Goal: Information Seeking & Learning: Learn about a topic

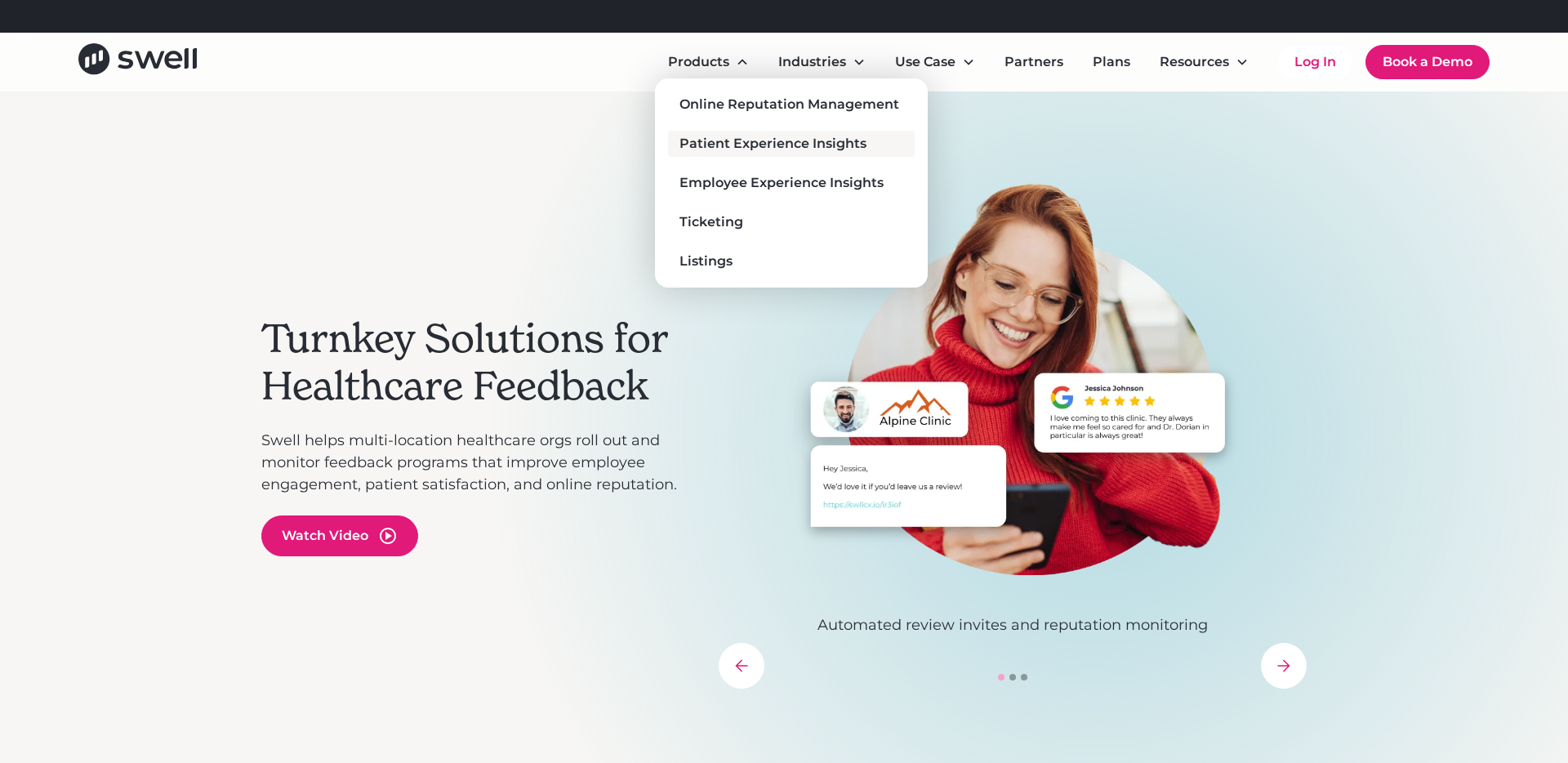
click at [729, 132] on link "Patient Experience Insights" at bounding box center [791, 143] width 247 height 26
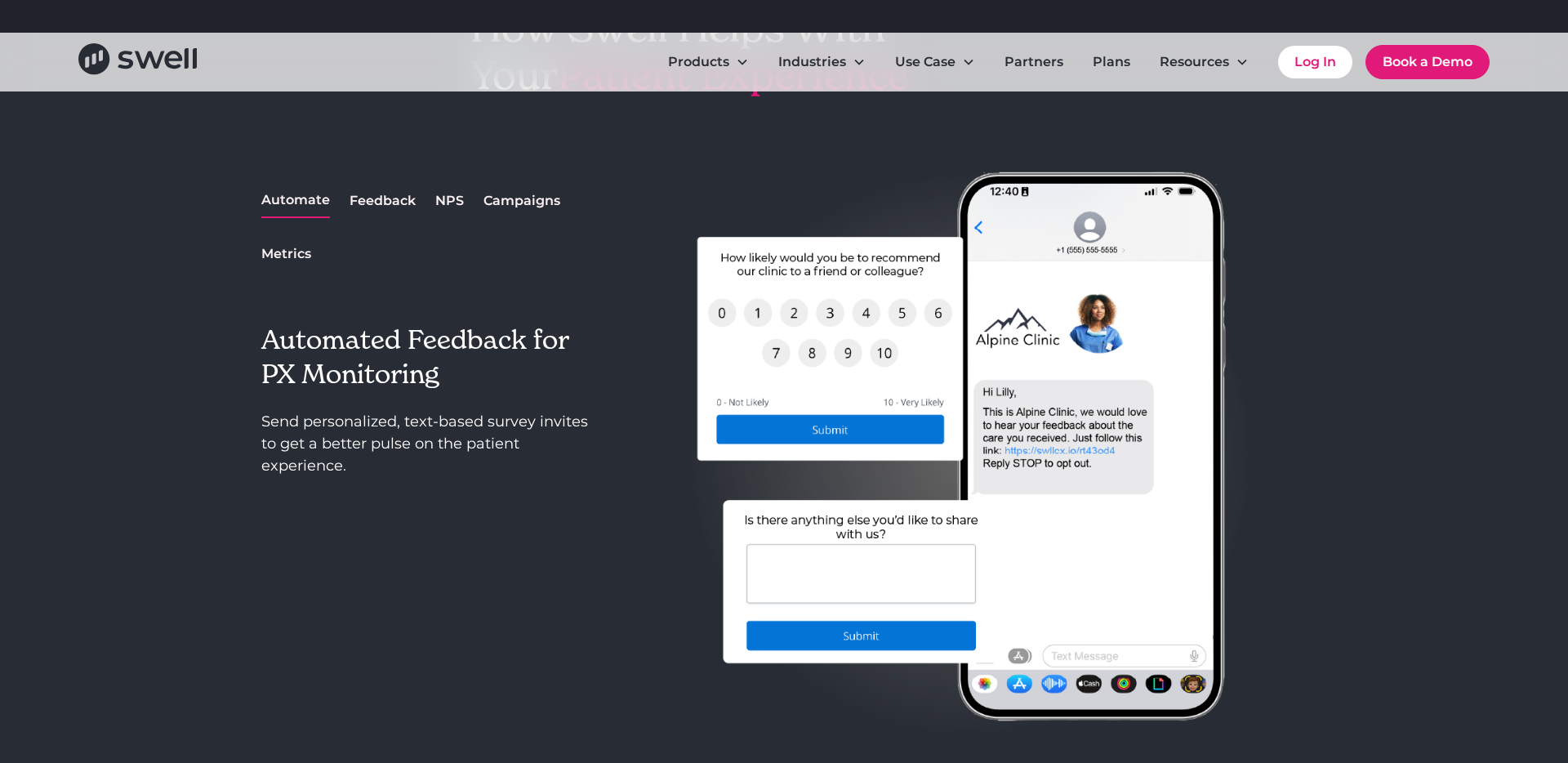
scroll to position [1524, 0]
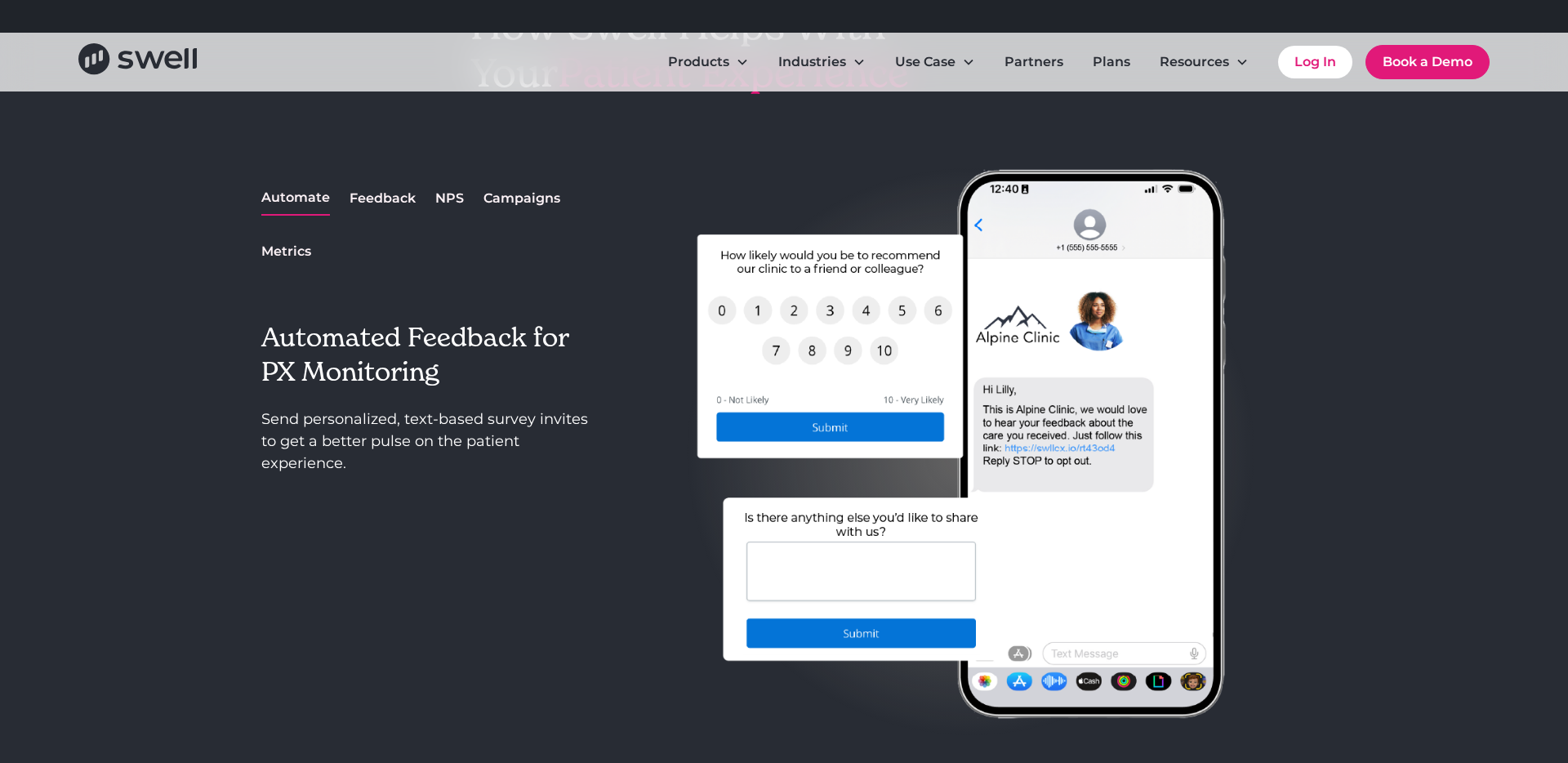
click at [410, 202] on div "Feedback" at bounding box center [382, 199] width 66 height 20
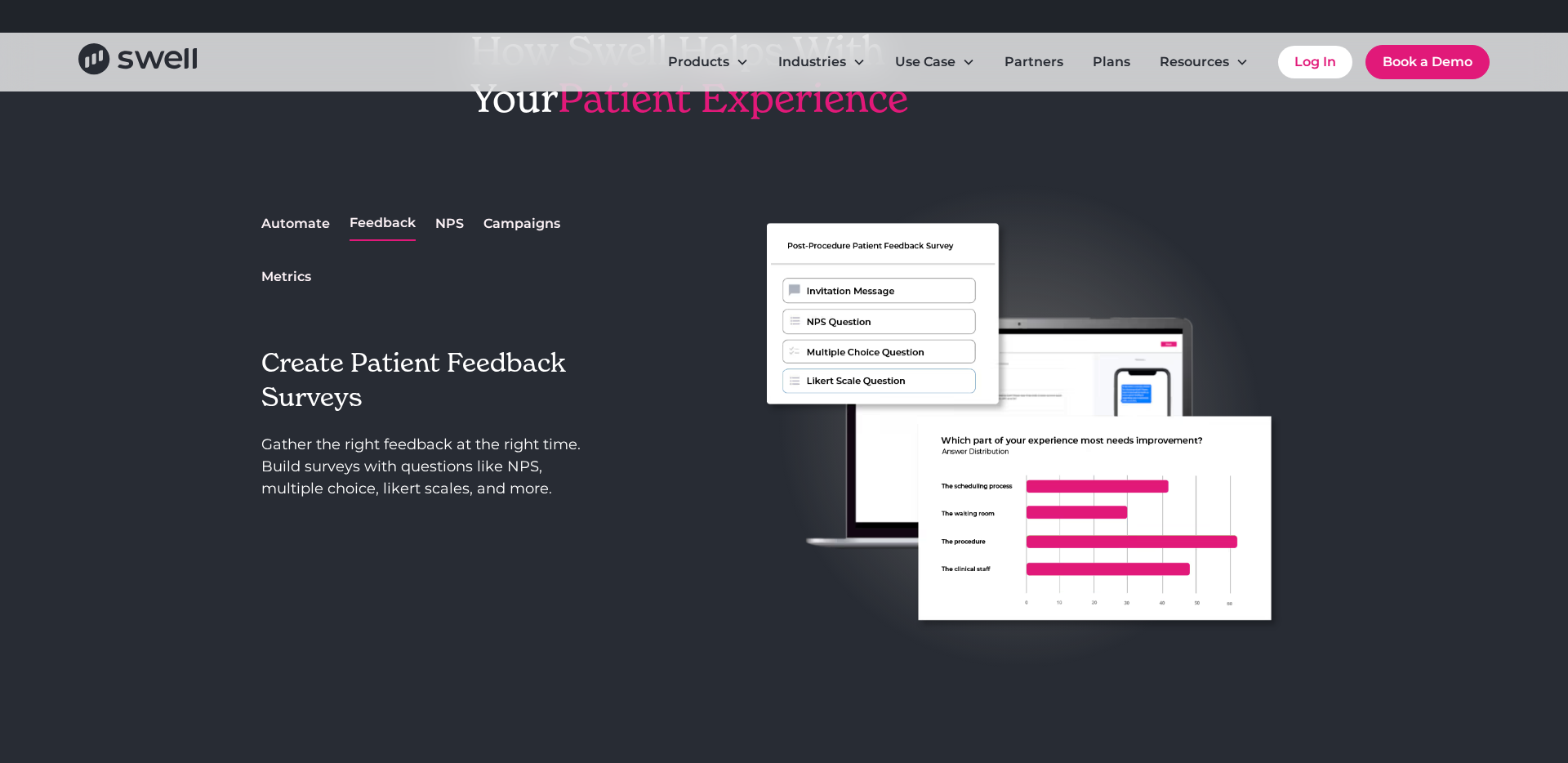
scroll to position [1498, 0]
